Goal: Check status: Check status

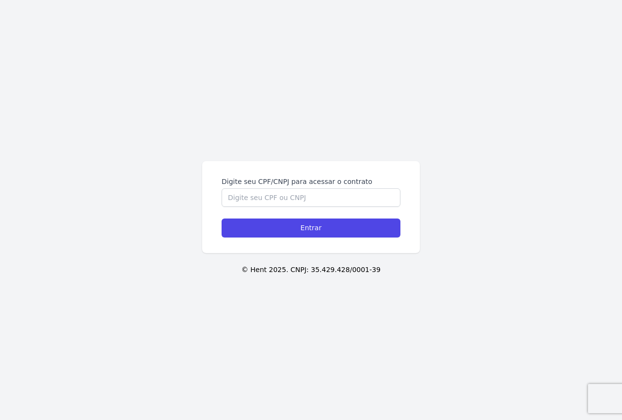
drag, startPoint x: 258, startPoint y: 183, endPoint x: 251, endPoint y: 189, distance: 9.0
click at [257, 184] on label "Digite seu CPF/CNPJ para acessar o contrato" at bounding box center [311, 181] width 179 height 10
click at [257, 188] on input "Digite seu CPF/CNPJ para acessar o contrato" at bounding box center [311, 197] width 179 height 18
click at [237, 196] on input "Digite seu CPF/CNPJ para acessar o contrato" at bounding box center [311, 197] width 179 height 18
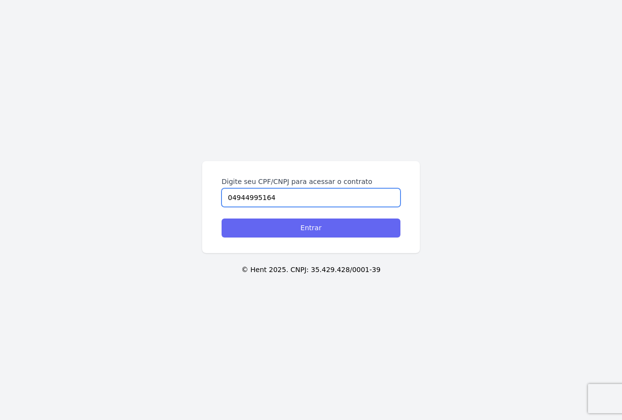
type input "04944995164"
click at [265, 225] on input "Entrar" at bounding box center [311, 227] width 179 height 19
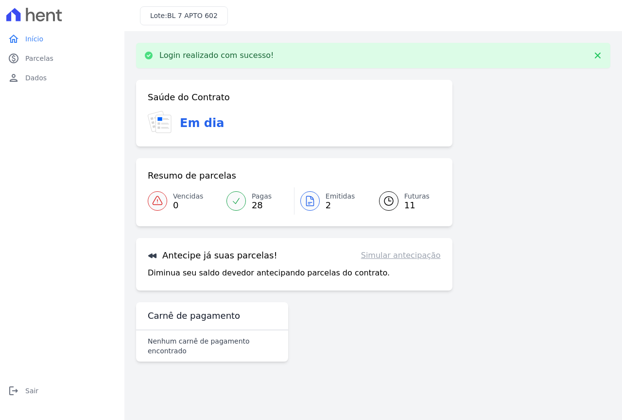
click at [338, 200] on span "Emitidas" at bounding box center [341, 196] width 30 height 10
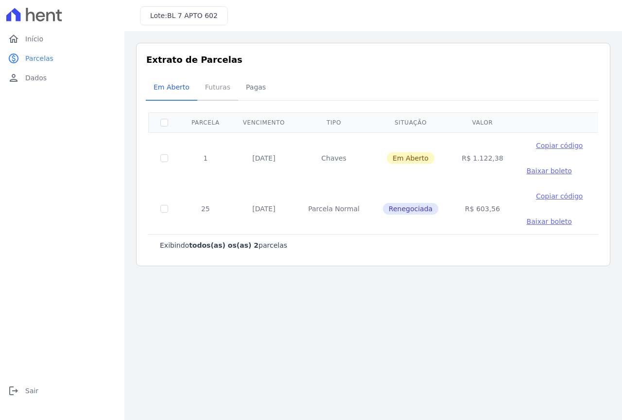
click at [209, 88] on span "Futuras" at bounding box center [217, 86] width 37 height 19
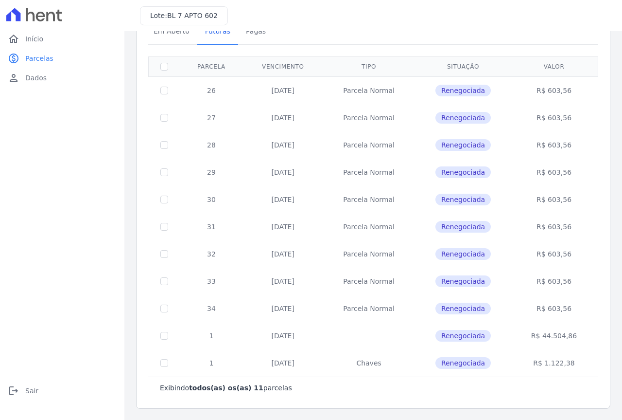
scroll to position [56, 0]
drag, startPoint x: 237, startPoint y: 337, endPoint x: 314, endPoint y: 337, distance: 76.3
click at [314, 337] on div "0 selecionada(s) Exibindo todos(as) os(as) 11 parcelas [GEOGRAPHIC_DATA] Vencim…" at bounding box center [373, 223] width 454 height 361
click at [313, 337] on td "[DATE]" at bounding box center [283, 334] width 80 height 27
drag, startPoint x: 265, startPoint y: 335, endPoint x: 584, endPoint y: 337, distance: 319.0
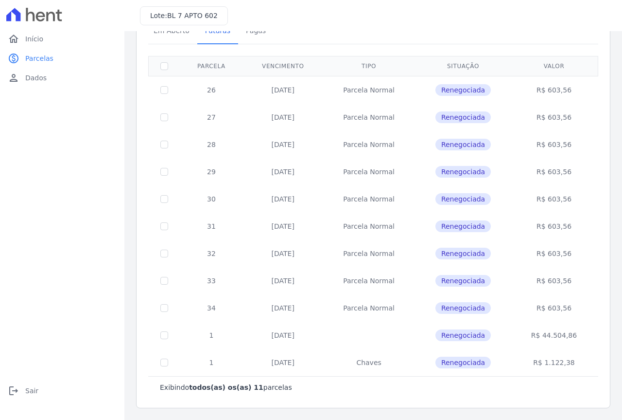
click at [584, 337] on tr "1 [DATE] Renegociada R$ 44.504,86" at bounding box center [374, 334] width 450 height 27
drag, startPoint x: 570, startPoint y: 360, endPoint x: 422, endPoint y: 365, distance: 148.4
click at [325, 354] on tr "1 [DATE] [GEOGRAPHIC_DATA] Renegociada R$ 1.122,38" at bounding box center [374, 362] width 450 height 27
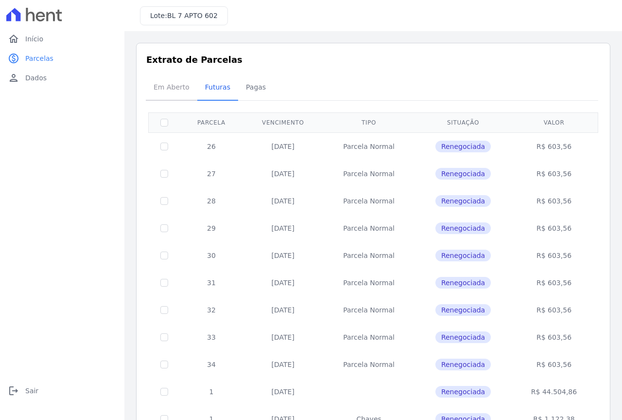
click at [175, 85] on span "Em Aberto" at bounding box center [172, 86] width 48 height 19
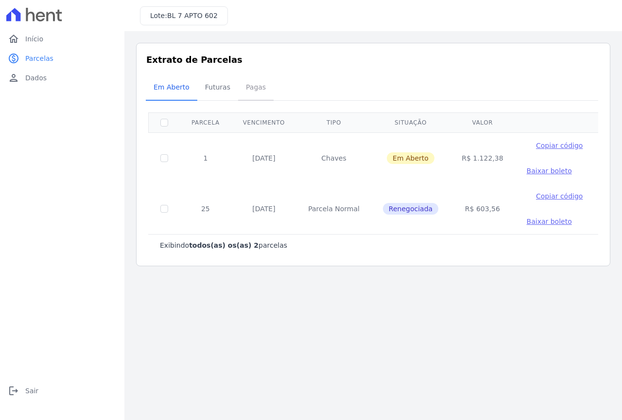
click at [259, 95] on span "Pagas" at bounding box center [256, 86] width 32 height 19
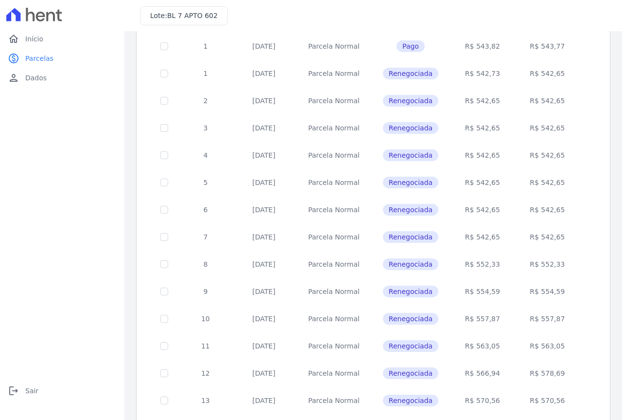
scroll to position [322, 0]
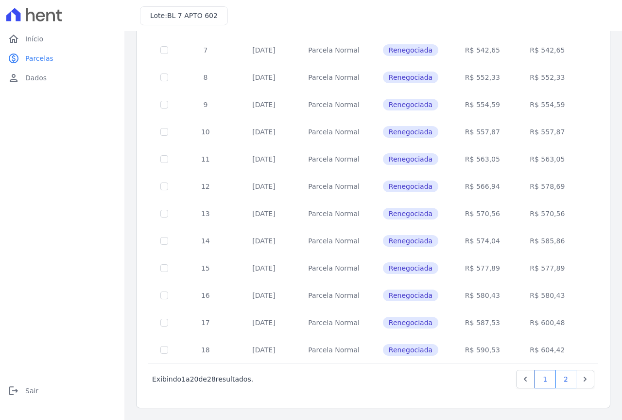
click at [556, 376] on link "2" at bounding box center [566, 379] width 21 height 18
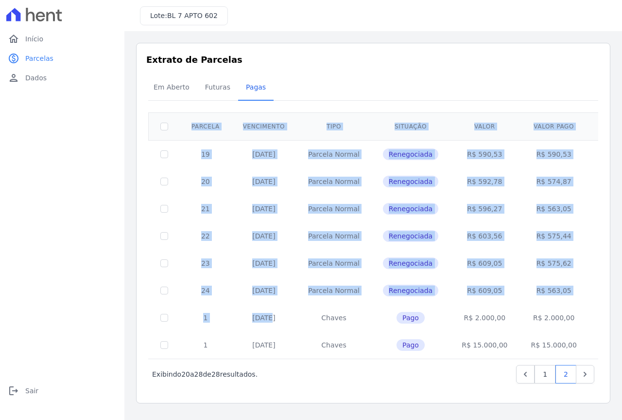
drag, startPoint x: 233, startPoint y: 317, endPoint x: 610, endPoint y: 322, distance: 376.8
click at [610, 322] on div "Extrato de Parcelas Em [GEOGRAPHIC_DATA] Futuras [GEOGRAPHIC_DATA] 0 selecionad…" at bounding box center [373, 223] width 475 height 360
